Goal: Check status

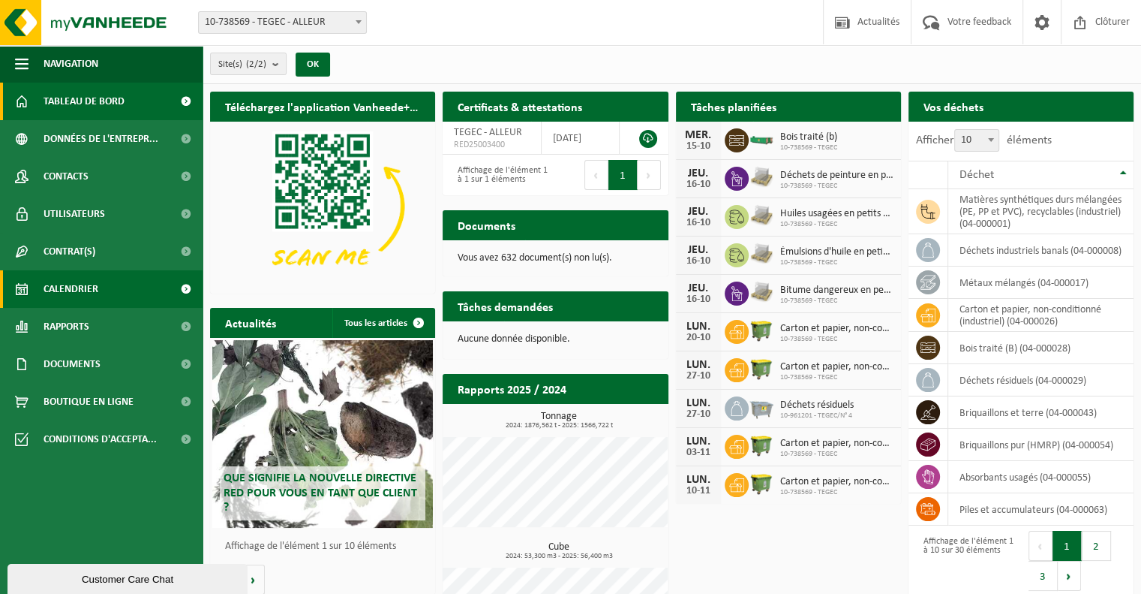
click at [70, 286] on span "Calendrier" at bounding box center [71, 289] width 55 height 38
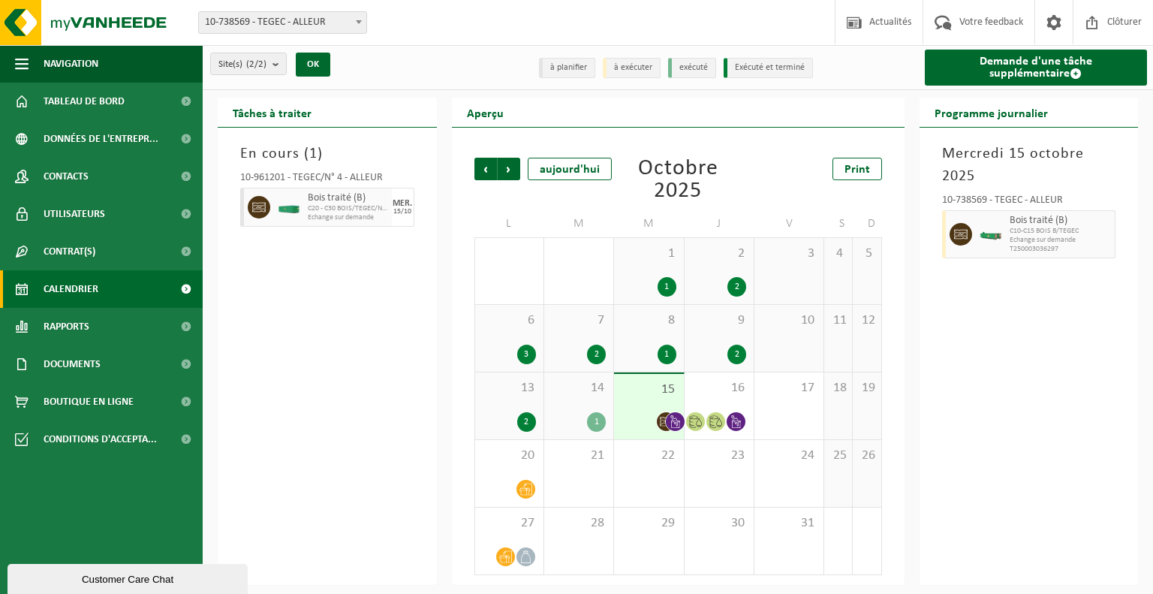
click at [638, 420] on div at bounding box center [648, 421] width 54 height 20
click at [629, 425] on div at bounding box center [648, 421] width 54 height 20
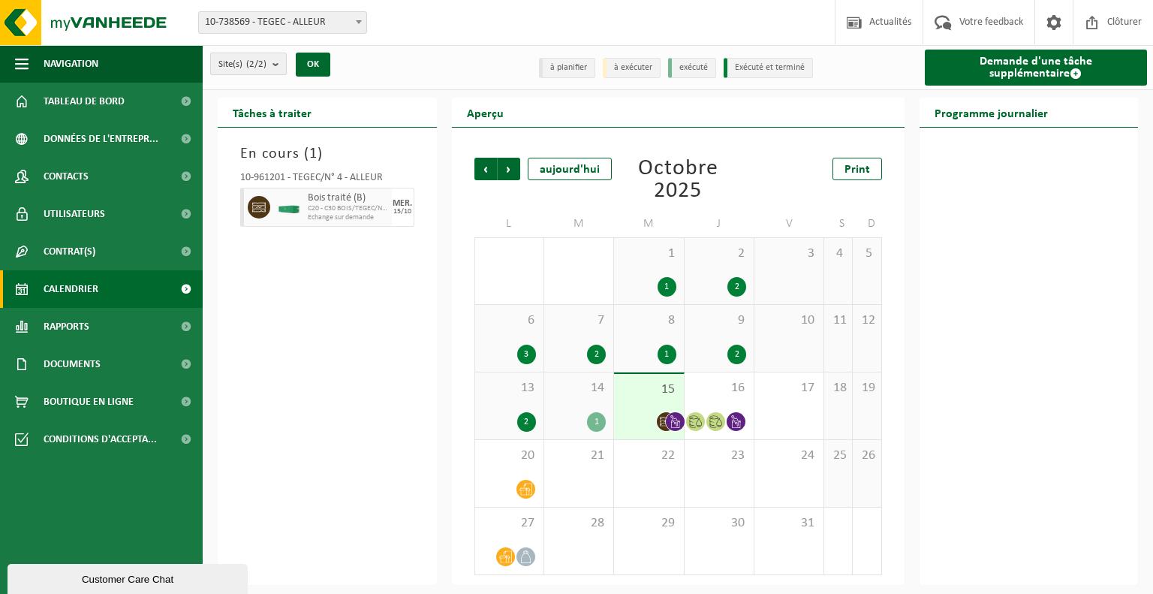
click at [270, 66] on button "Site(s) (2/2)" at bounding box center [248, 64] width 77 height 23
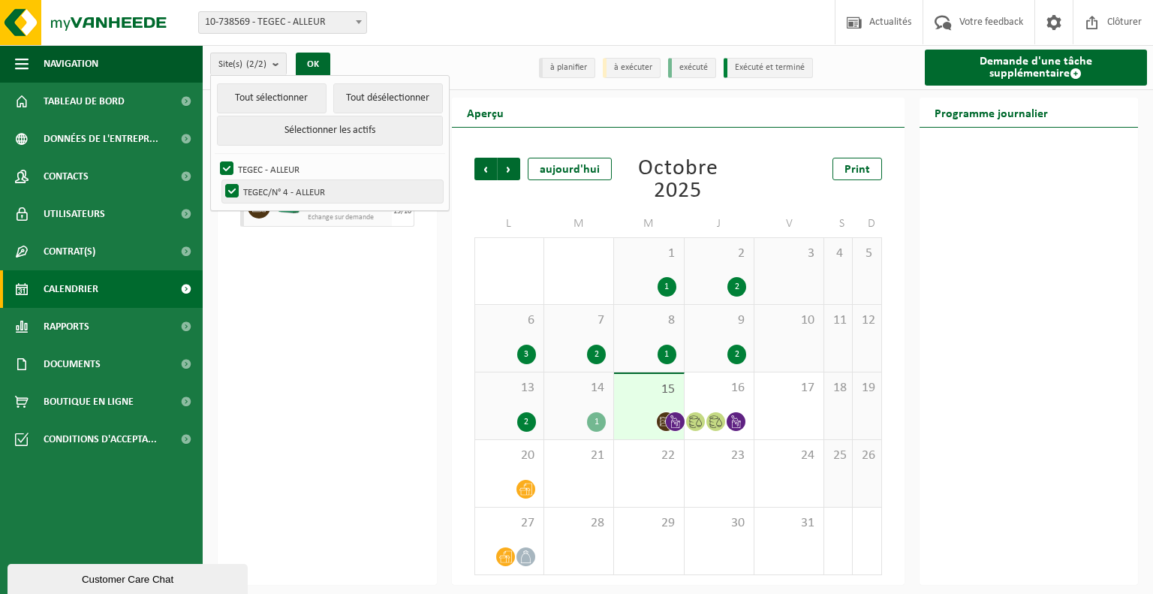
click at [281, 196] on label "TEGEC/N° 4 - ALLEUR" at bounding box center [332, 191] width 221 height 23
click at [220, 180] on input "TEGEC/N° 4 - ALLEUR" at bounding box center [219, 179] width 1 height 1
click at [266, 194] on label "TEGEC/N° 4 - ALLEUR" at bounding box center [332, 191] width 221 height 23
click at [220, 180] on input "TEGEC/N° 4 - ALLEUR" at bounding box center [219, 179] width 1 height 1
checkbox input "true"
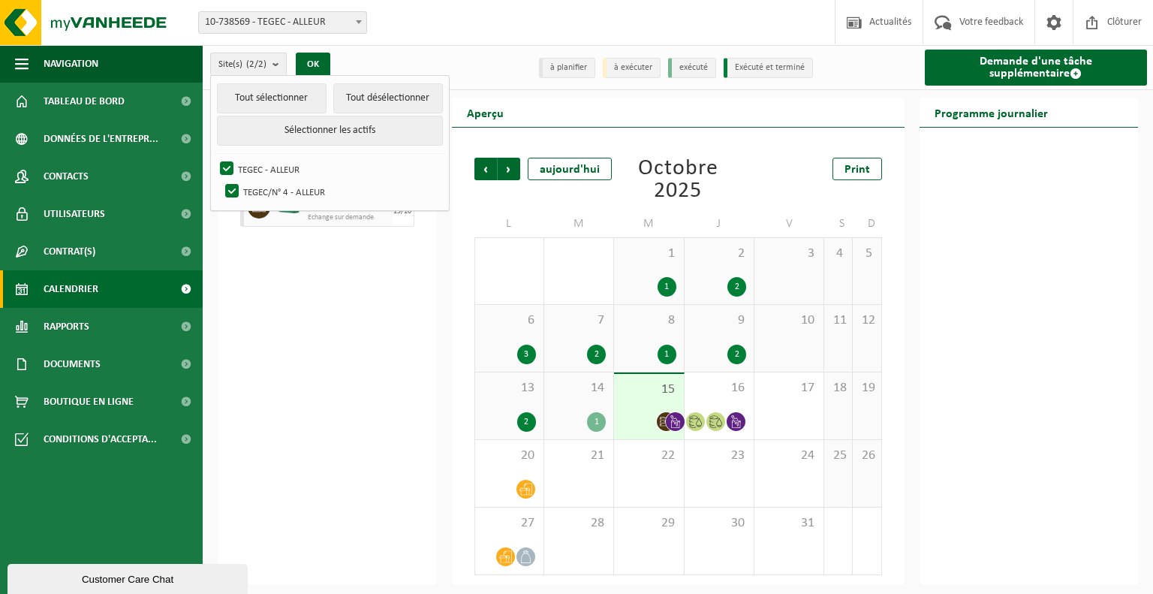
click at [639, 426] on div at bounding box center [648, 421] width 54 height 20
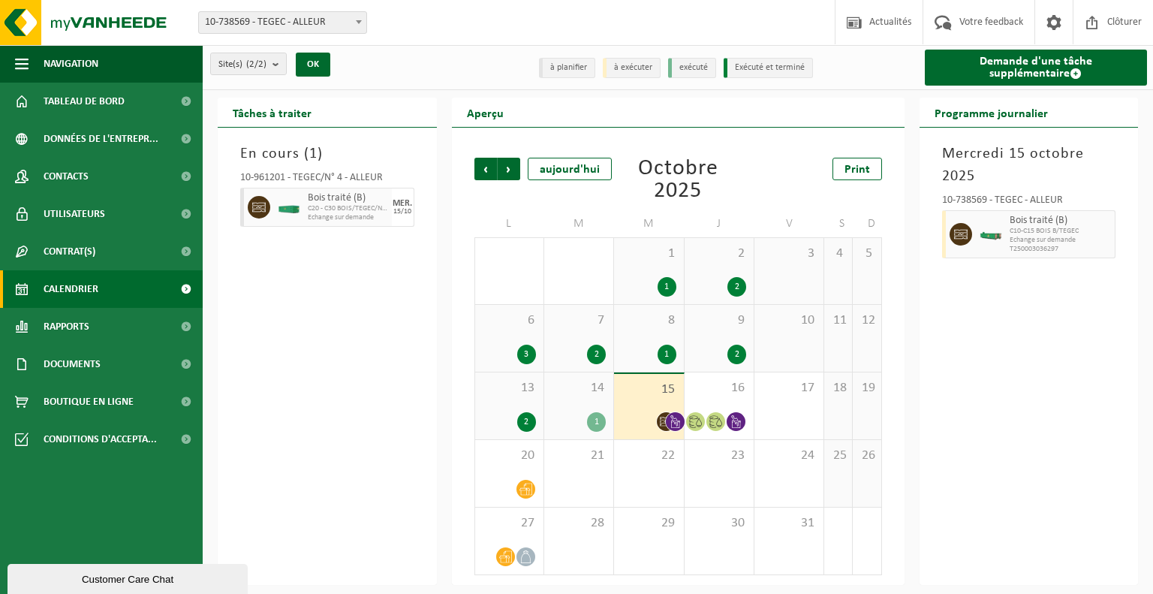
click at [1006, 241] on div "Bois traité (B) C10-C15 BOIS B/TEGEC Echange sur demande T250003036297" at bounding box center [1061, 234] width 110 height 48
click at [568, 167] on div "aujourd'hui" at bounding box center [570, 169] width 84 height 23
click at [568, 179] on div "aujourd'hui" at bounding box center [570, 169] width 84 height 23
